Goal: Task Accomplishment & Management: Complete application form

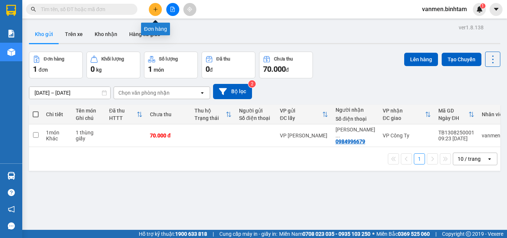
click at [154, 13] on button at bounding box center [155, 9] width 13 height 13
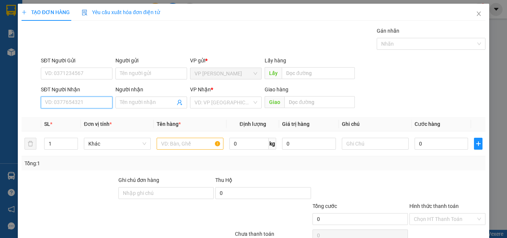
click at [47, 105] on input "SĐT Người Nhận" at bounding box center [77, 102] width 72 height 12
type input "0937161215"
click at [71, 116] on div "0937161215 - ân" at bounding box center [76, 117] width 62 height 8
type input "ân"
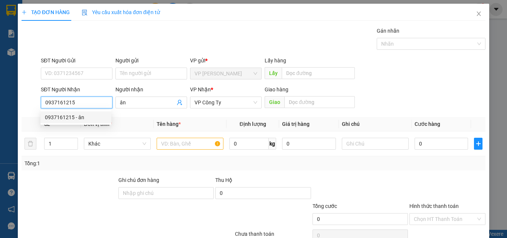
type input "130.000"
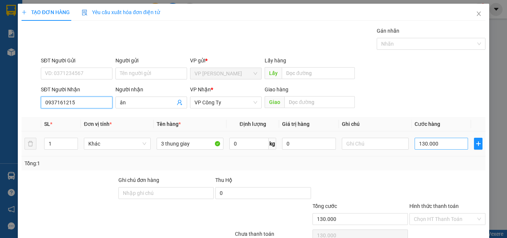
type input "0937161215"
click at [439, 144] on input "130.000" at bounding box center [440, 144] width 53 height 12
type input "0"
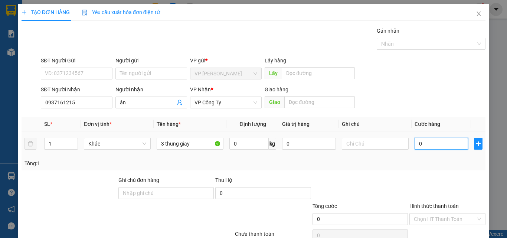
type input "5"
type input "05"
type input "50"
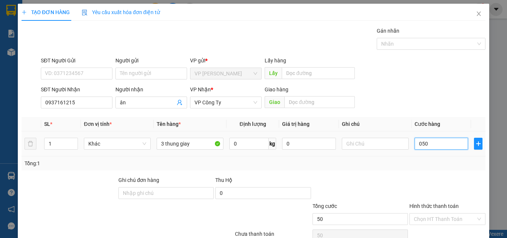
type input "0.500"
type input "500"
type input "05.000"
type input "5.000"
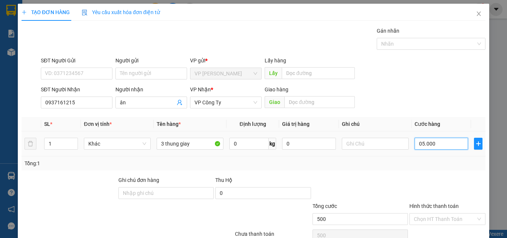
type input "5.000"
type input "500"
type input "0"
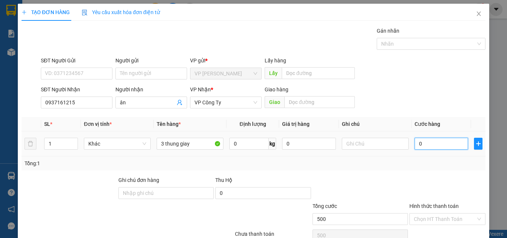
type input "0"
click at [414, 145] on input "0" at bounding box center [440, 144] width 53 height 12
type input "50"
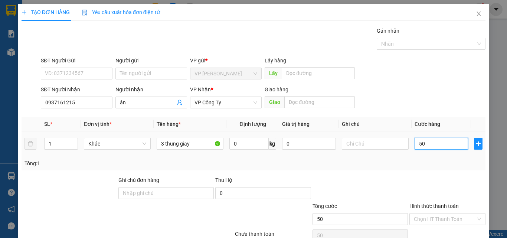
type input "500"
type input "5.000"
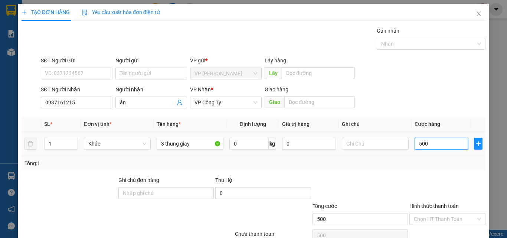
type input "5.000"
type input "50.000"
type input "500.000"
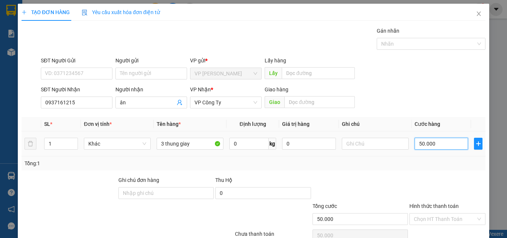
type input "500.000"
type input "50.000"
type input "50"
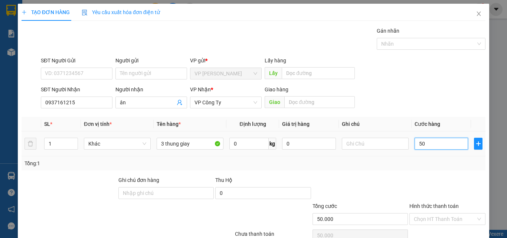
type input "5"
type input "0"
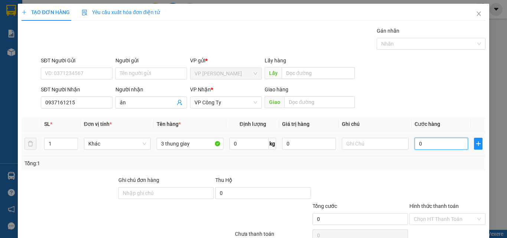
type input "0"
type input "5"
type input "05"
type input "50"
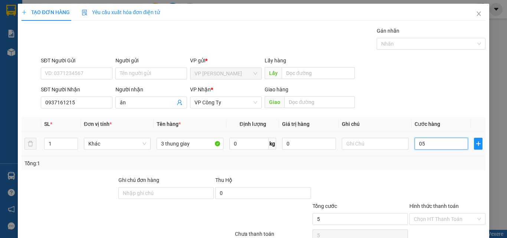
type input "50"
type input "050"
type input "5"
type input "05"
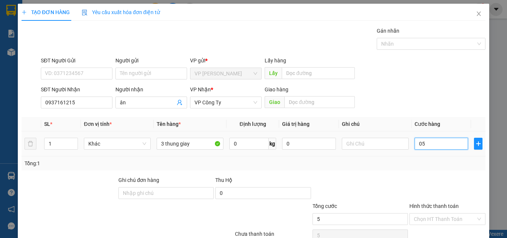
type input "0"
click at [414, 144] on input "0" at bounding box center [440, 144] width 53 height 12
type input "50"
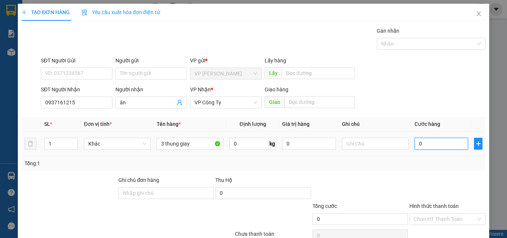
type input "50"
type input "500"
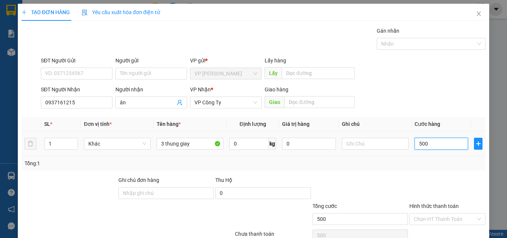
type input "5.000"
type input "50.000"
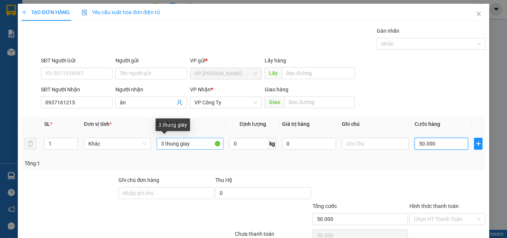
type input "50.000"
click at [202, 142] on input "3 thung giay" at bounding box center [190, 144] width 67 height 12
type input "3"
type input "1"
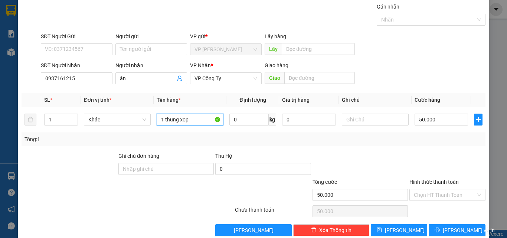
scroll to position [37, 0]
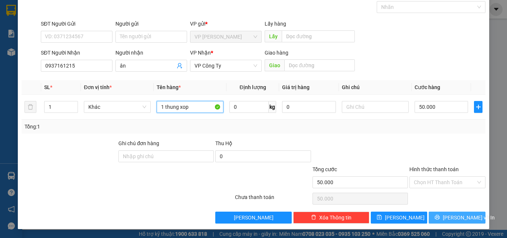
type input "1 thung xop"
click at [454, 218] on span "[PERSON_NAME] và In" at bounding box center [468, 217] width 52 height 8
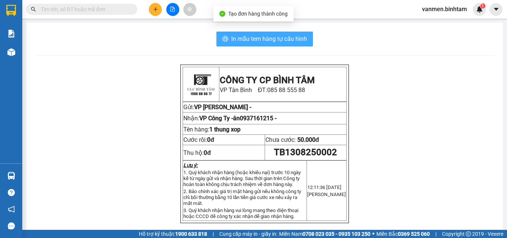
click at [234, 40] on span "In mẫu tem hàng tự cấu hình" at bounding box center [269, 38] width 76 height 9
